Goal: Information Seeking & Learning: Check status

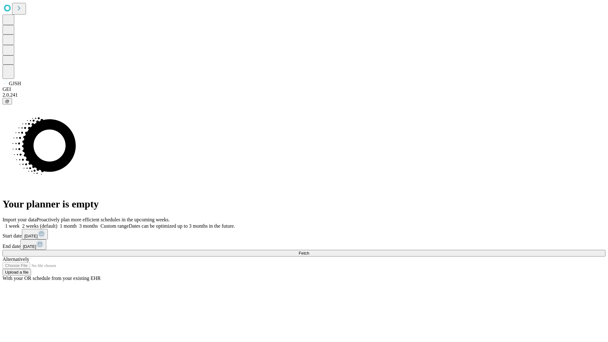
click at [309, 251] on span "Fetch" at bounding box center [303, 253] width 10 height 5
